Goal: Book appointment/travel/reservation

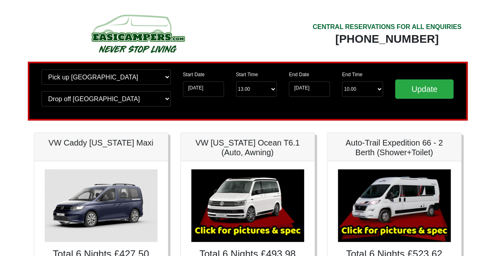
drag, startPoint x: 3, startPoint y: 185, endPoint x: 6, endPoint y: 181, distance: 4.6
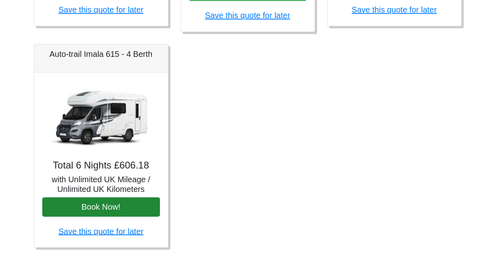
scroll to position [546, 0]
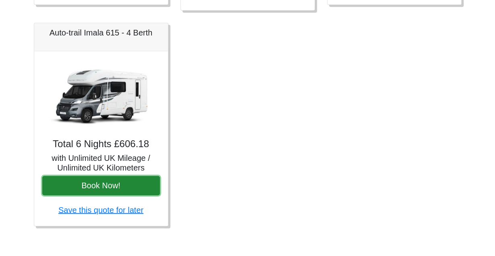
click at [131, 180] on button "Book Now!" at bounding box center [101, 185] width 118 height 19
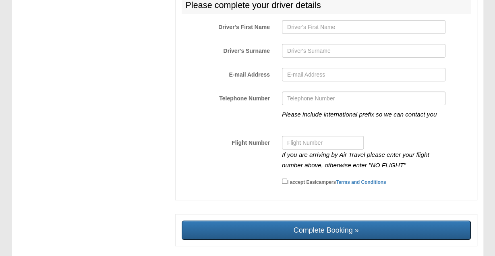
scroll to position [1298, 0]
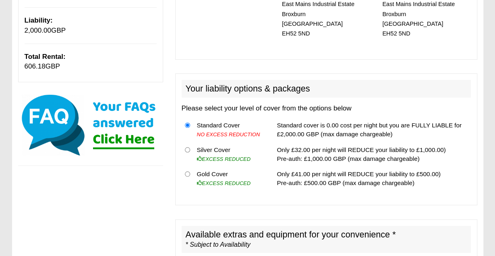
scroll to position [251, 0]
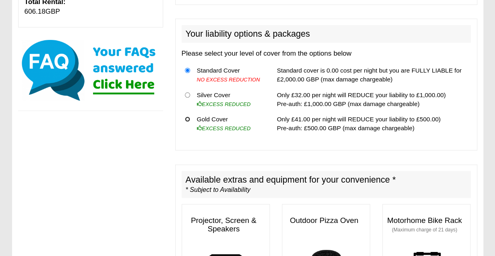
click at [188, 116] on input "radio" at bounding box center [187, 118] width 5 height 5
radio input "true"
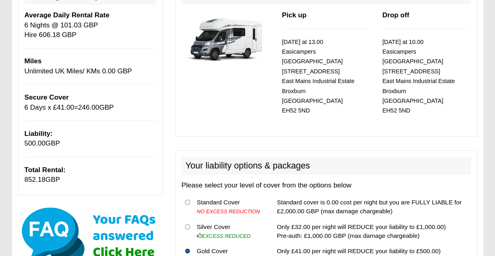
scroll to position [0, 0]
